Goal: Information Seeking & Learning: Learn about a topic

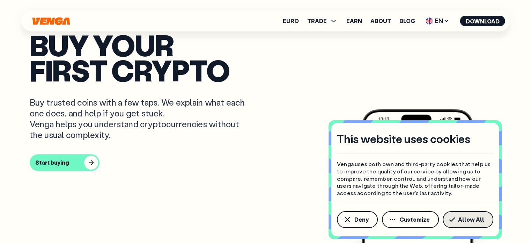
click at [462, 219] on span "Allow All" at bounding box center [471, 220] width 26 height 6
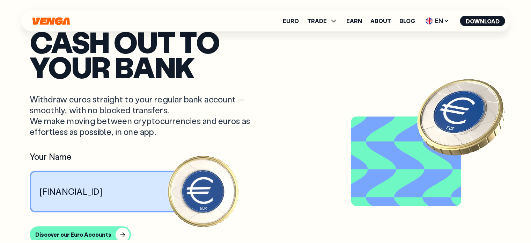
scroll to position [489, 0]
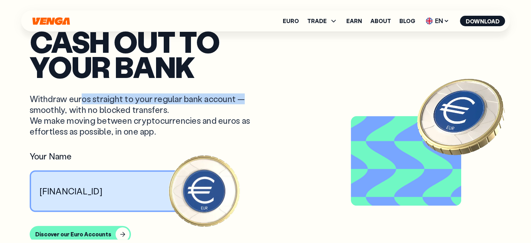
drag, startPoint x: 82, startPoint y: 97, endPoint x: 244, endPoint y: 97, distance: 162.0
click at [244, 97] on p "Withdraw euros straight to your regular bank account — smoothly, with no blocke…" at bounding box center [140, 115] width 221 height 44
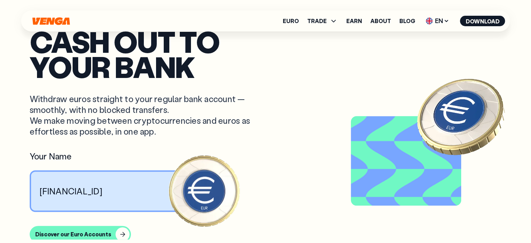
click at [243, 111] on p "Withdraw euros straight to your regular bank account — smoothly, with no blocke…" at bounding box center [140, 115] width 221 height 44
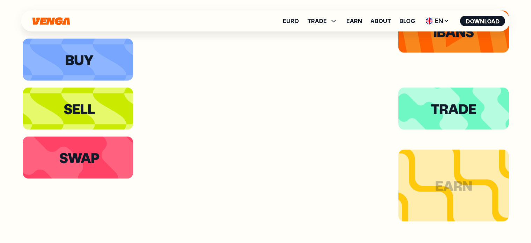
scroll to position [1256, 0]
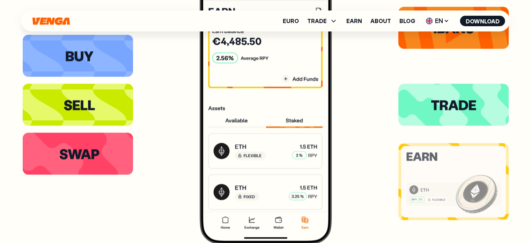
click at [450, 155] on icon at bounding box center [453, 181] width 105 height 71
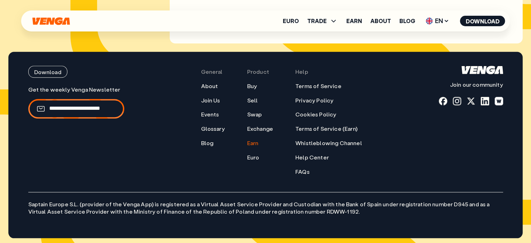
scroll to position [3293, 0]
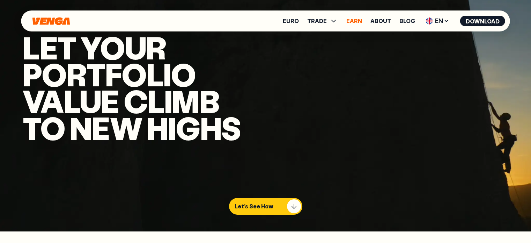
click at [354, 22] on link "Earn" at bounding box center [354, 21] width 16 height 6
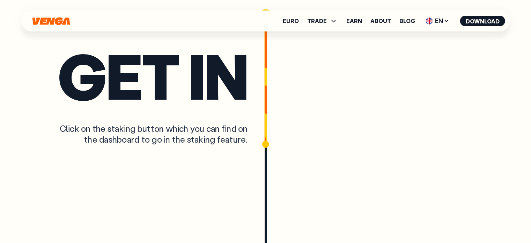
scroll to position [1536, 0]
